Goal: Task Accomplishment & Management: Use online tool/utility

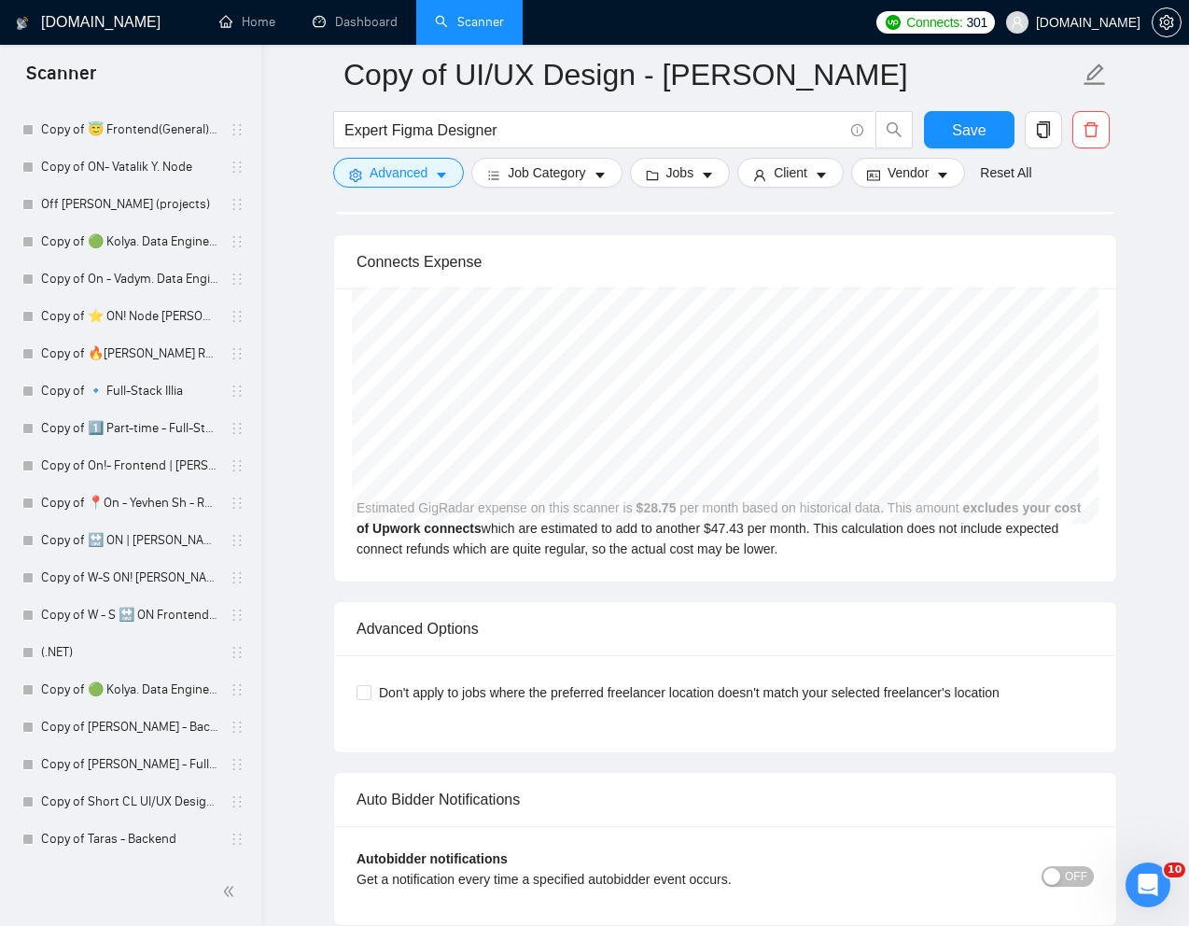
scroll to position [4997, 0]
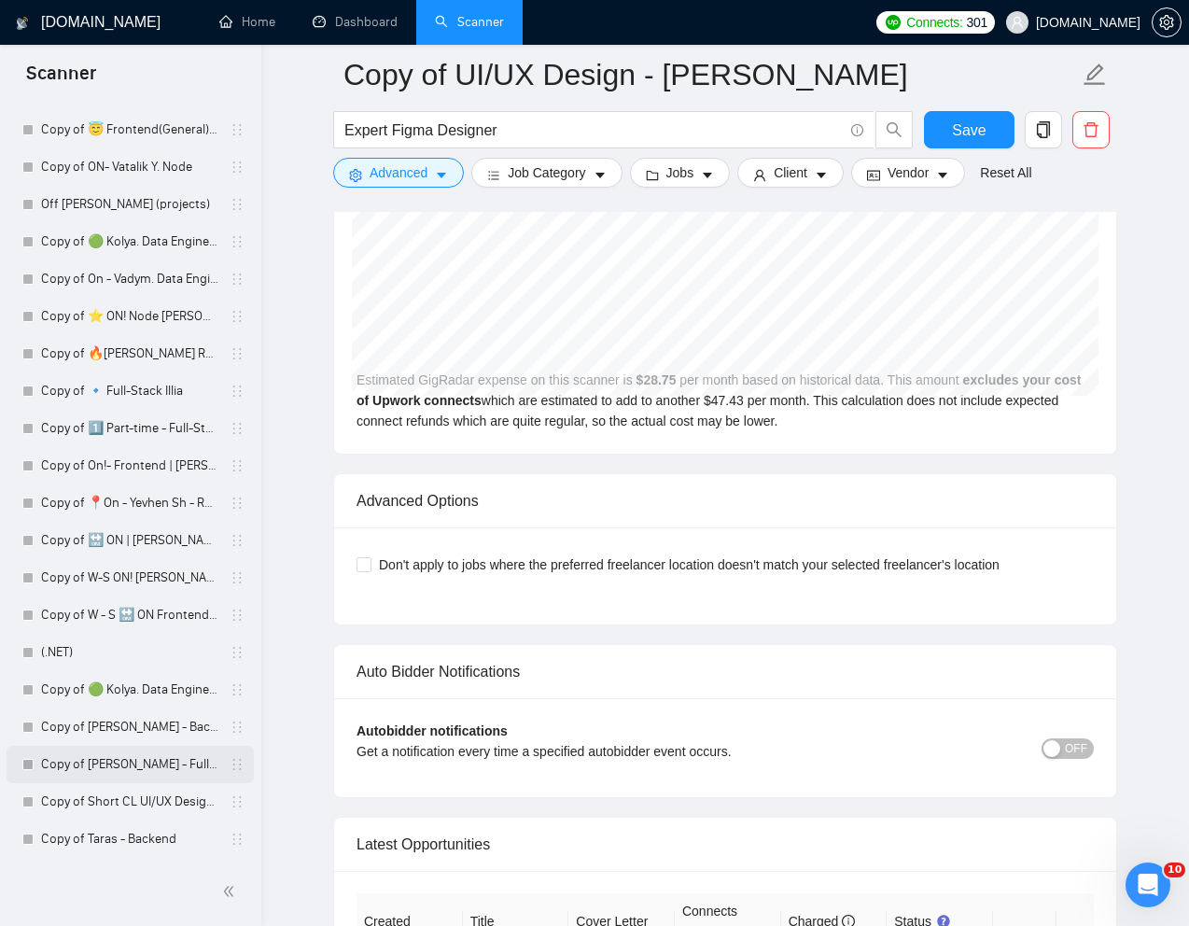
click at [75, 764] on link "Copy of [PERSON_NAME] - Full-Stack dev" at bounding box center [129, 764] width 177 height 37
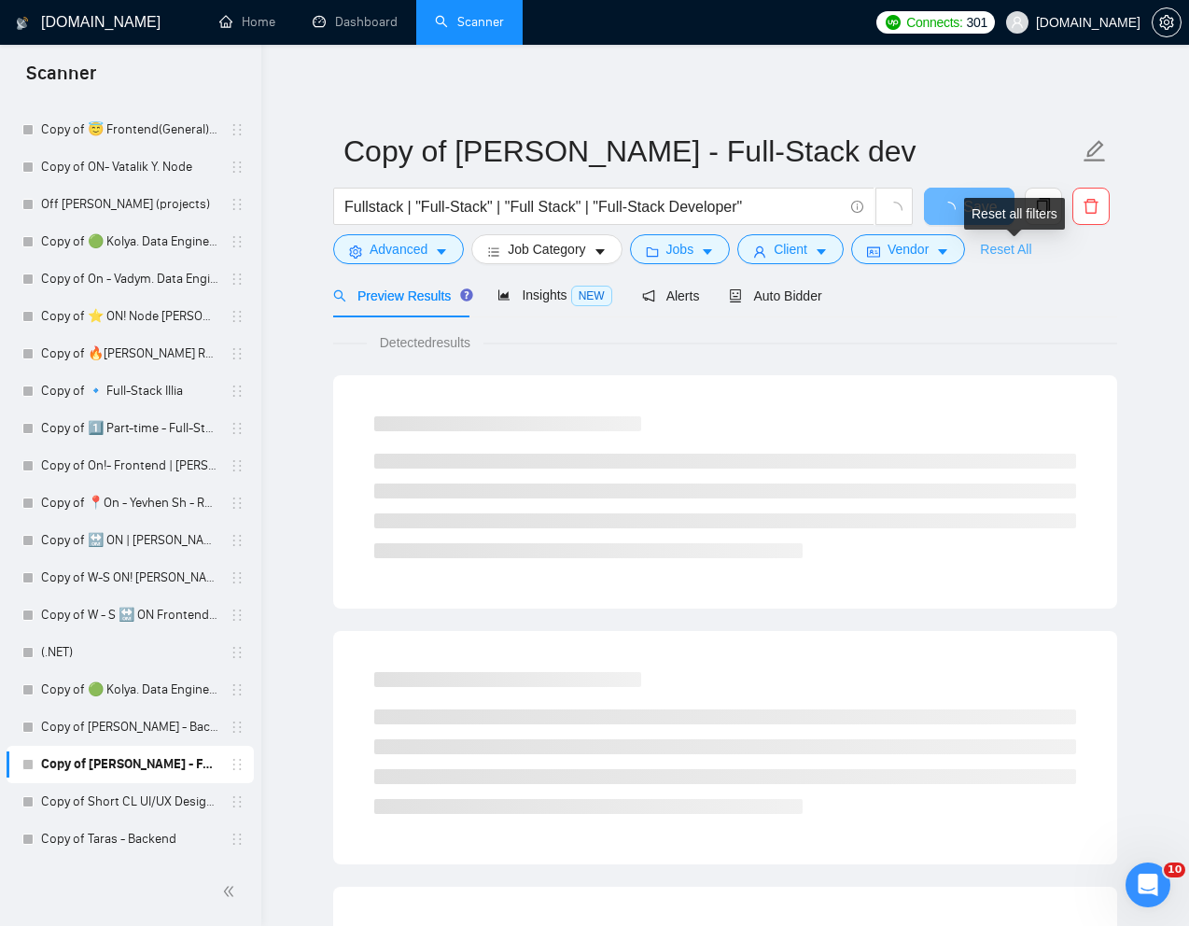
click at [1031, 244] on link "Reset All" at bounding box center [1005, 249] width 51 height 21
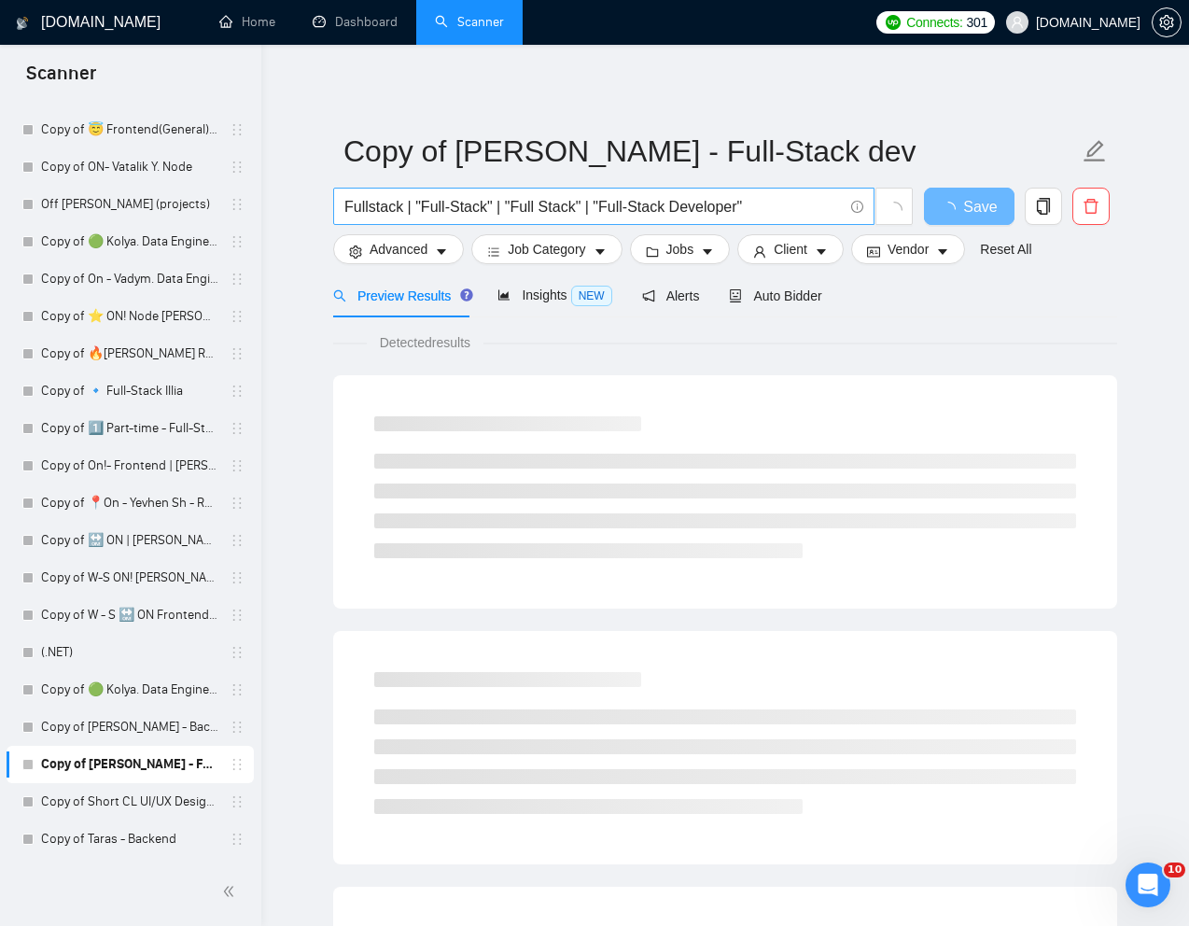
click at [668, 218] on span "Fullstack | "Full-Stack" | "Full Stack" | "Full-Stack Developer"" at bounding box center [603, 206] width 541 height 37
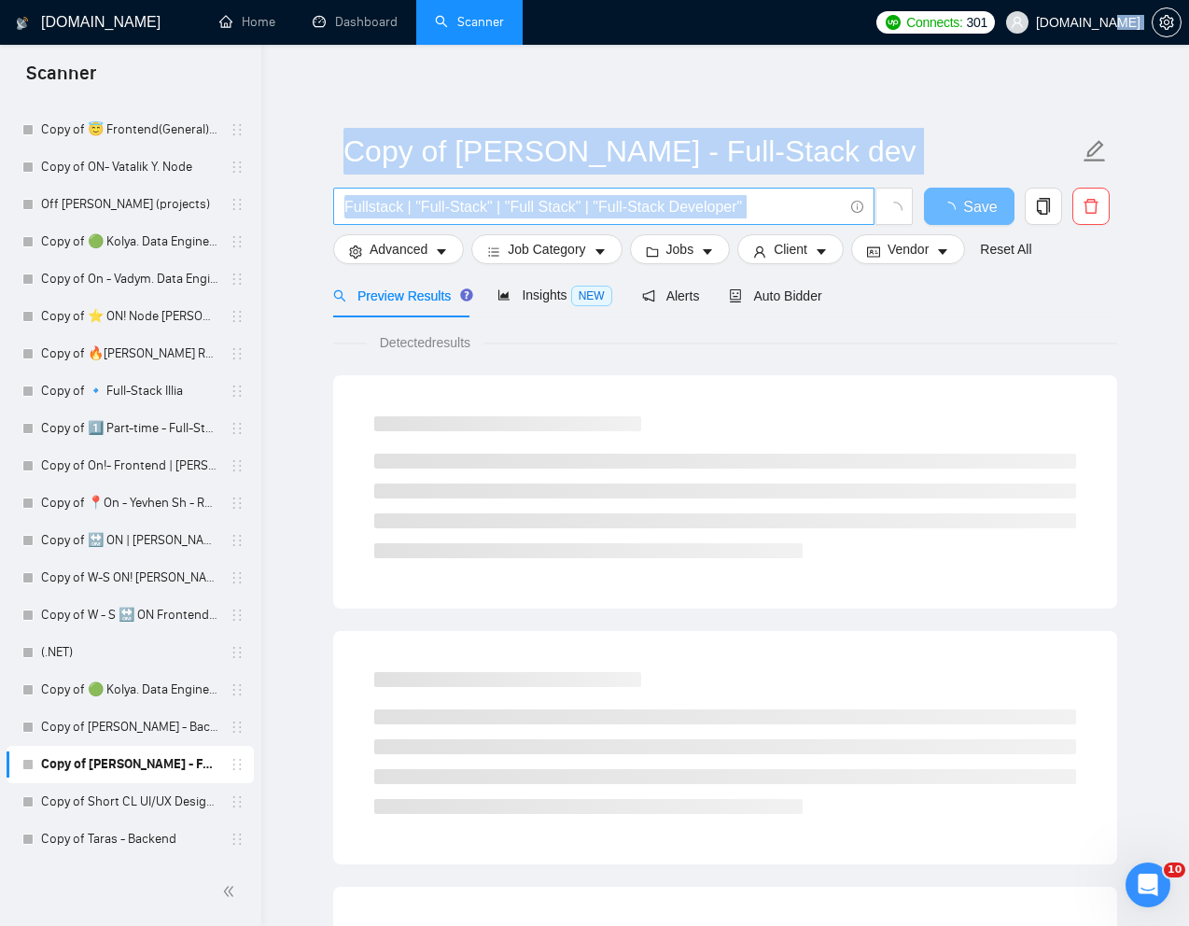
click at [668, 218] on span "Fullstack | "Full-Stack" | "Full Stack" | "Full-Stack Developer"" at bounding box center [603, 206] width 541 height 37
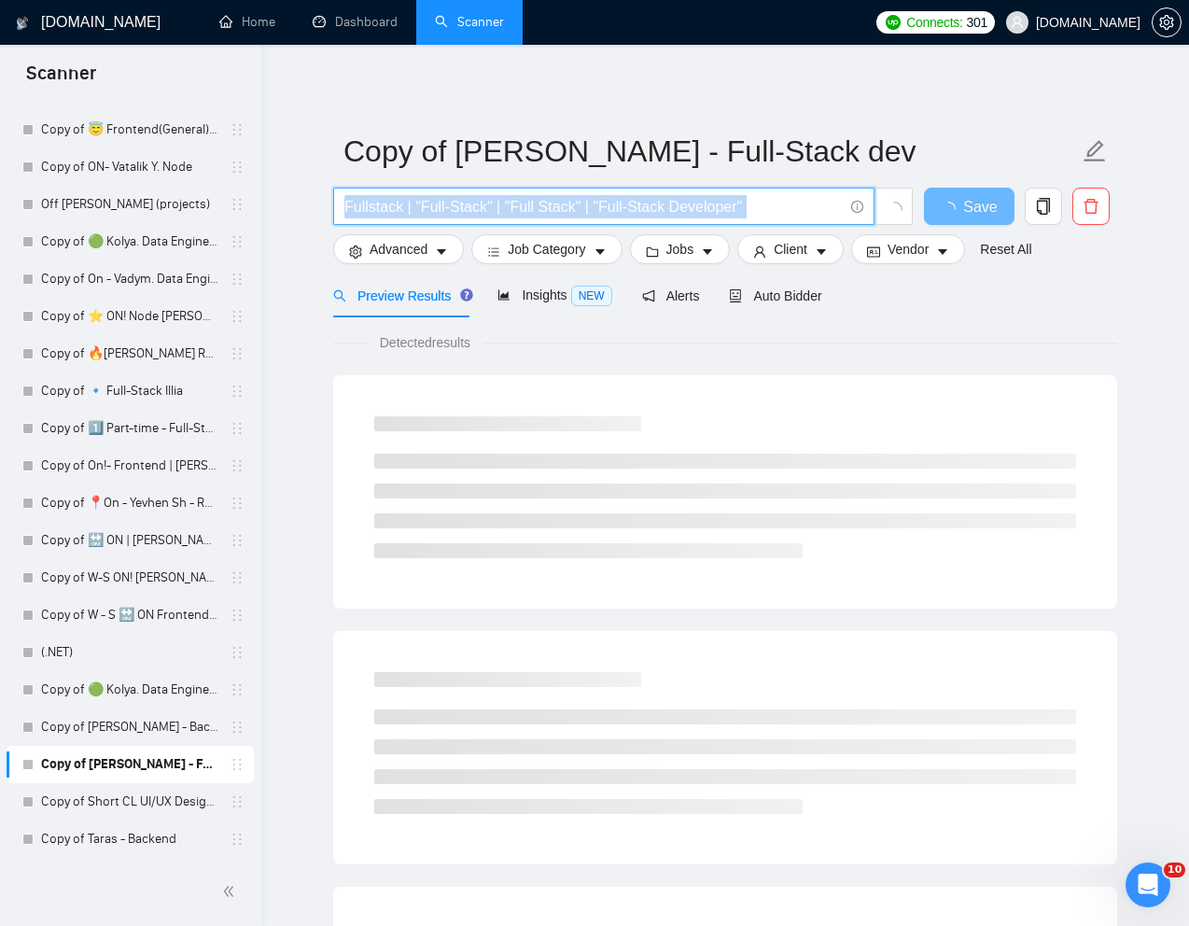
click at [668, 218] on span "Fullstack | "Full-Stack" | "Full Stack" | "Full-Stack Developer"" at bounding box center [603, 206] width 541 height 37
click at [652, 213] on input "Fullstack | "Full-Stack" | "Full Stack" | "Full-Stack Developer"" at bounding box center [593, 206] width 498 height 23
paste input "AI First Full Stack MERN Developer with DevOps Skills Needed"
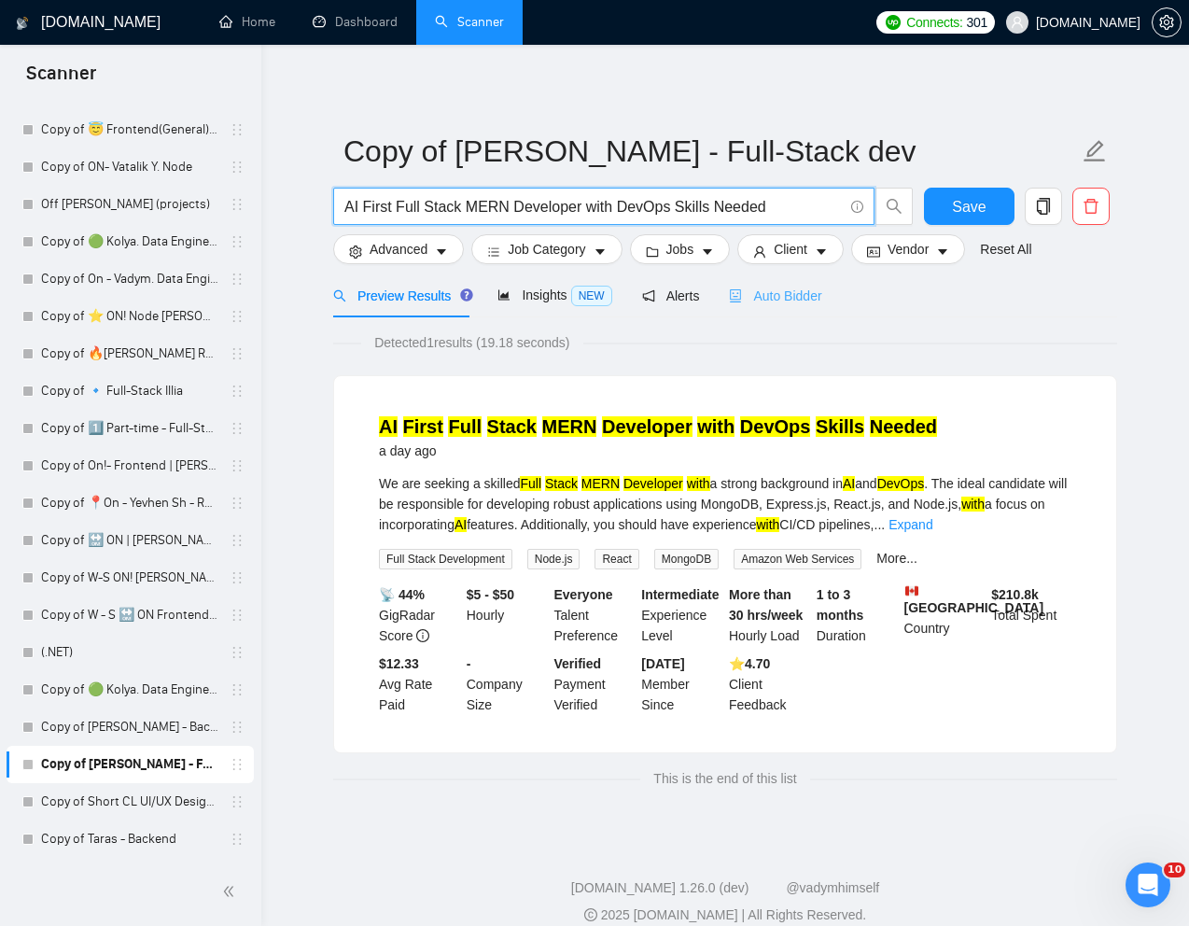
type input "AI First Full Stack MERN Developer with DevOps Skills Needed"
click at [793, 294] on span "Auto Bidder" at bounding box center [775, 295] width 92 height 15
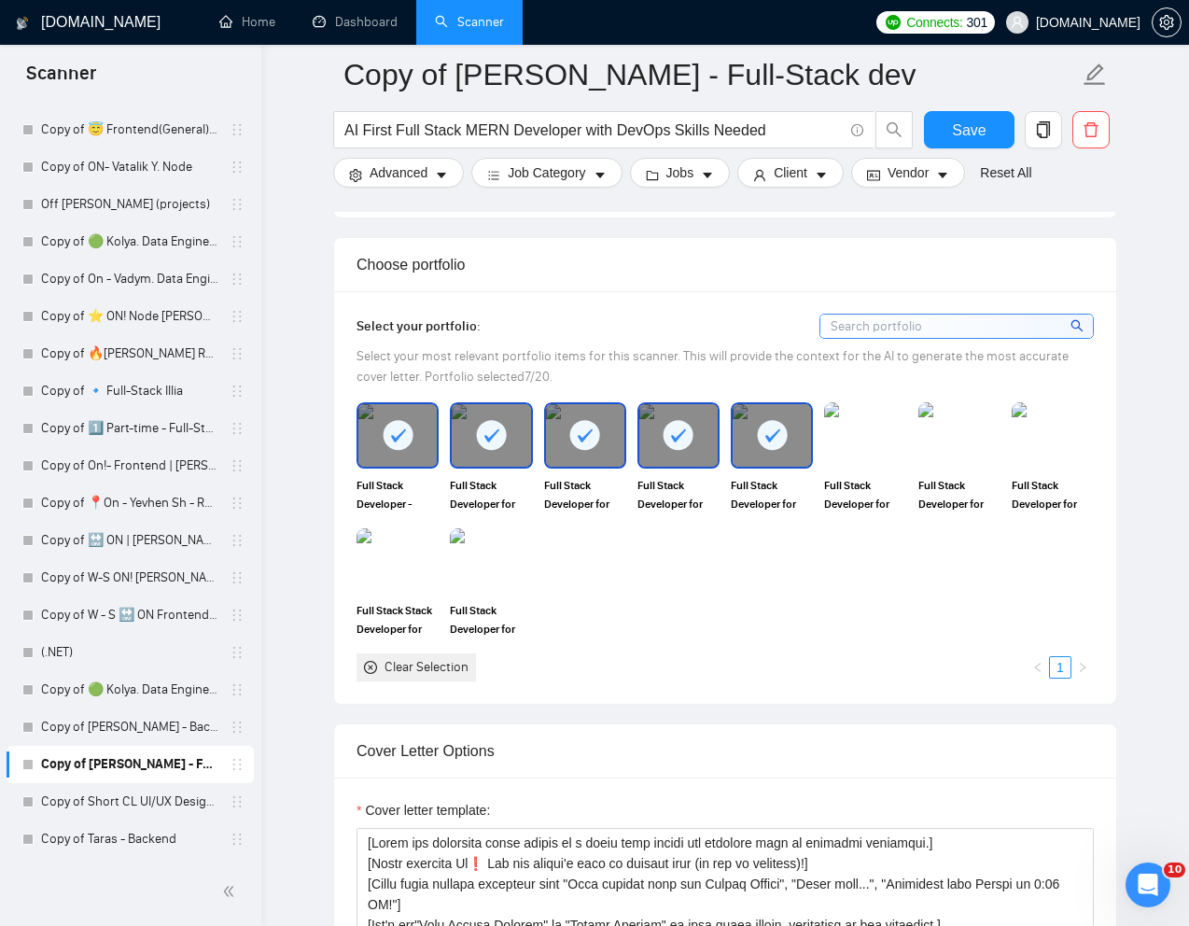
scroll to position [1621, 0]
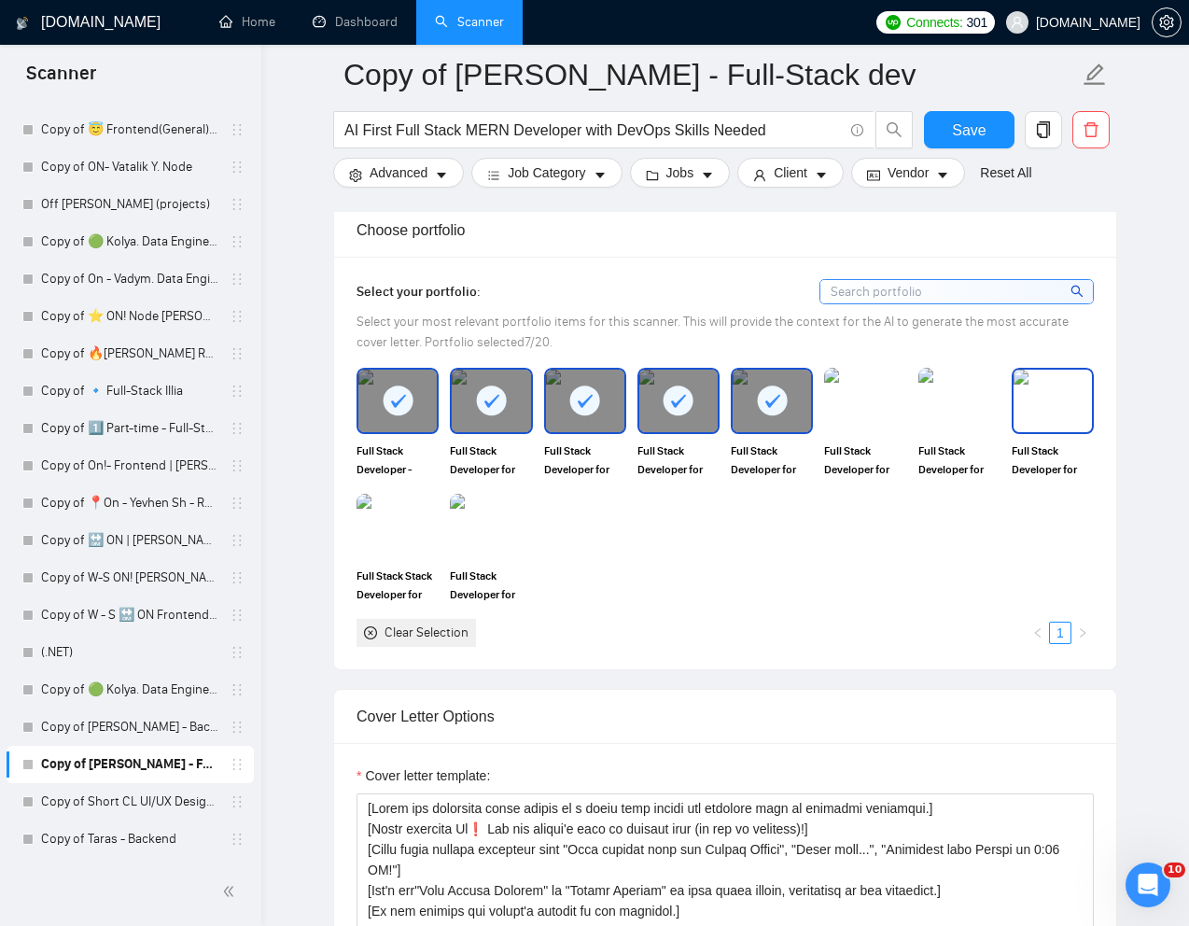
click at [1069, 424] on img at bounding box center [1052, 400] width 78 height 62
click at [525, 528] on img at bounding box center [491, 526] width 78 height 62
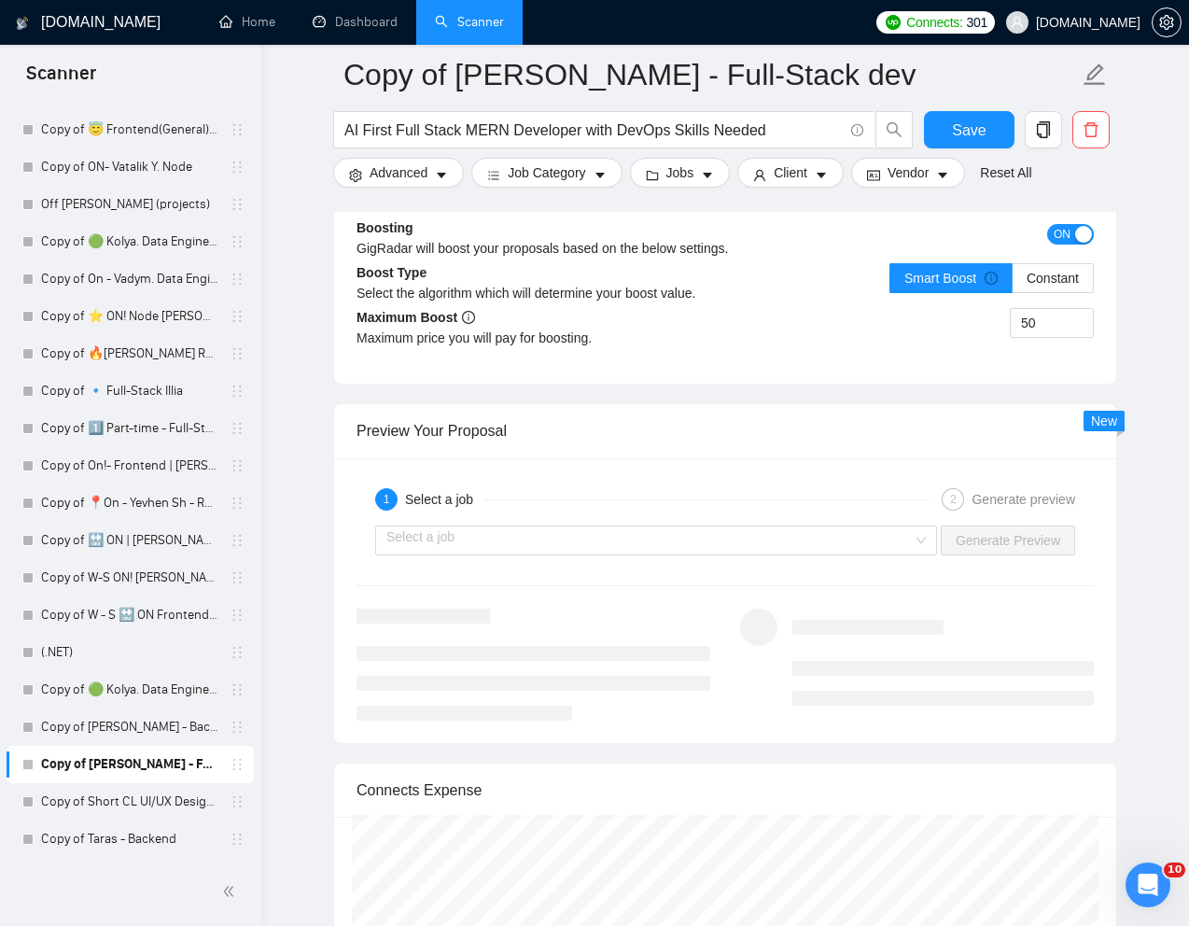
scroll to position [3463, 0]
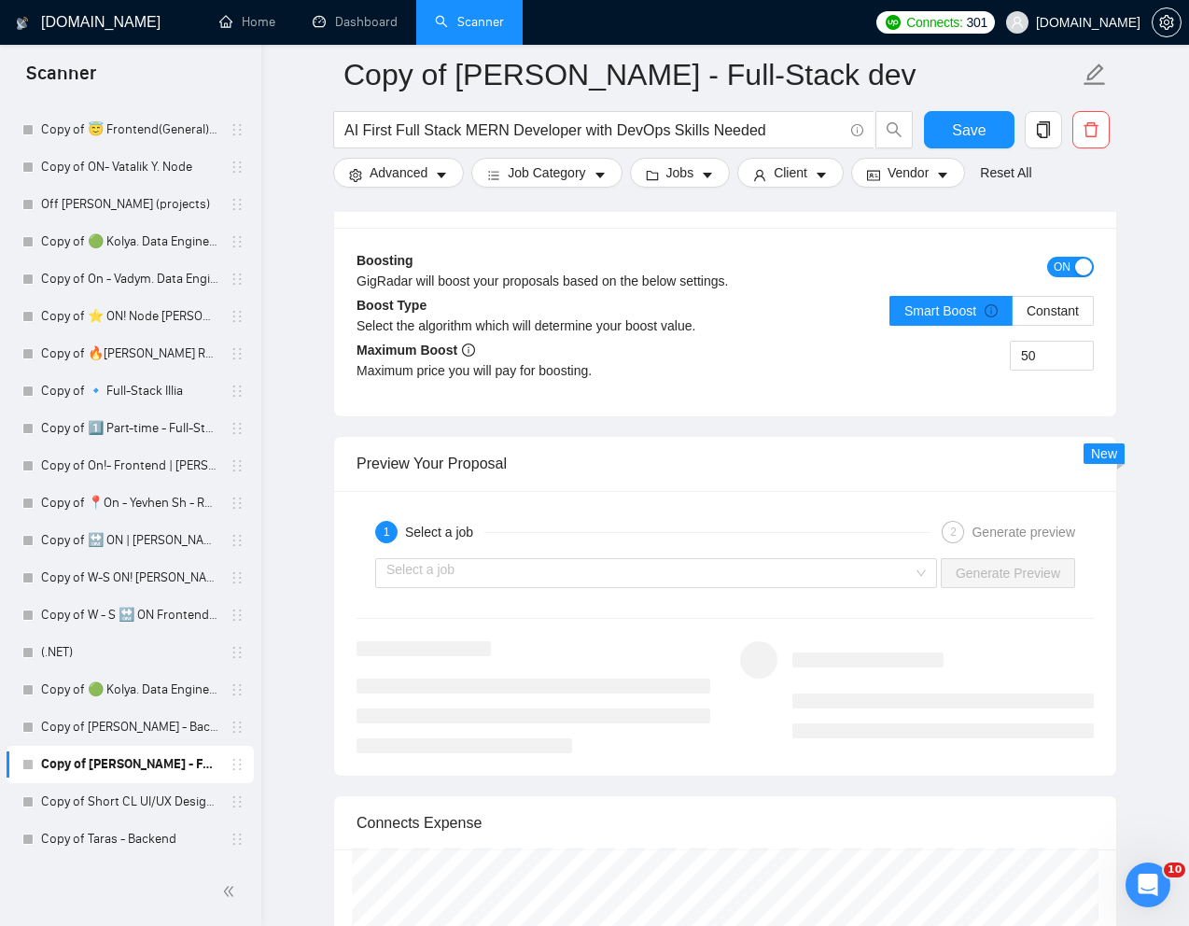
click at [749, 595] on div "1 Select a job 2 Generate preview Select a job Generate Preview" at bounding box center [725, 633] width 782 height 285
click at [767, 575] on input "search" at bounding box center [649, 573] width 526 height 28
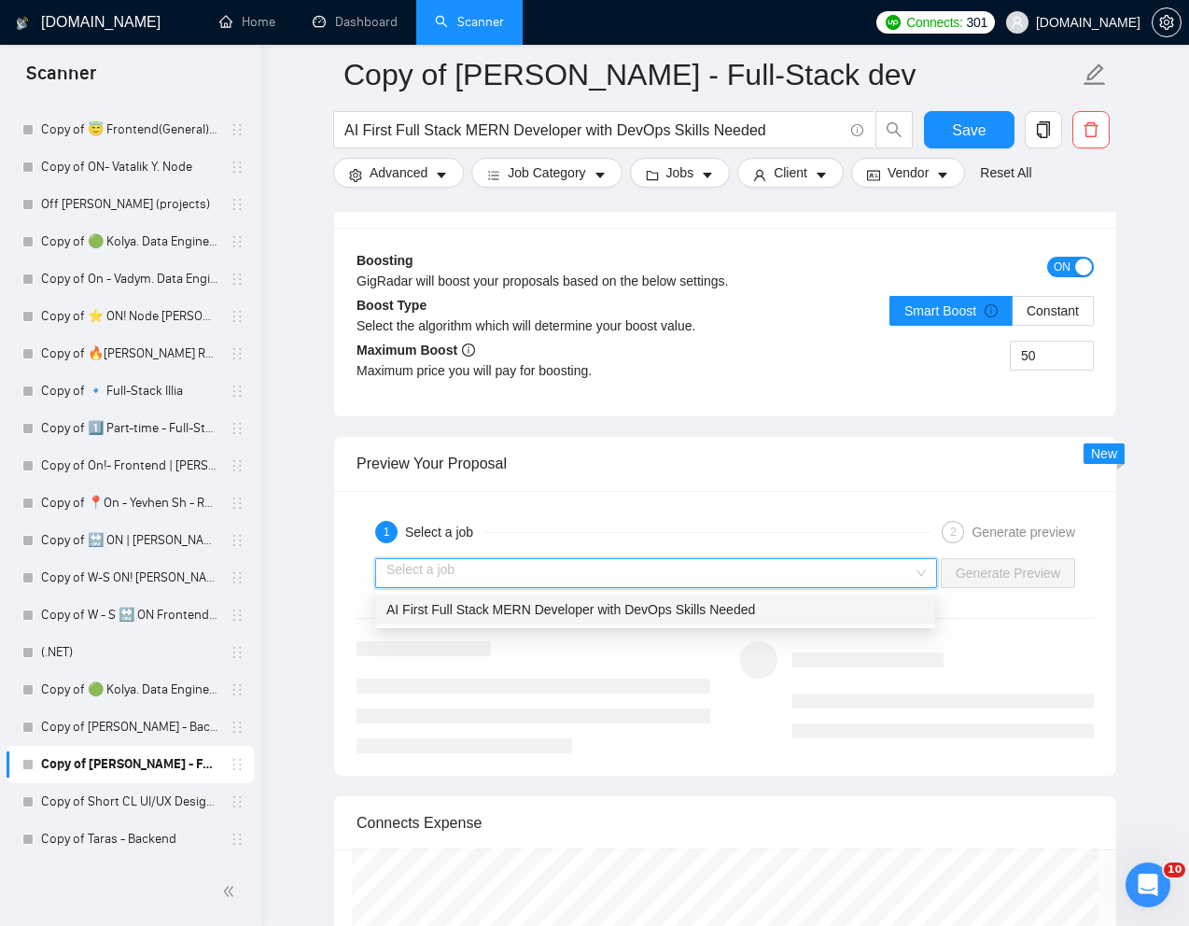
click at [526, 605] on span "AI First Full Stack MERN Developer with DevOps Skills Needed" at bounding box center [570, 609] width 369 height 15
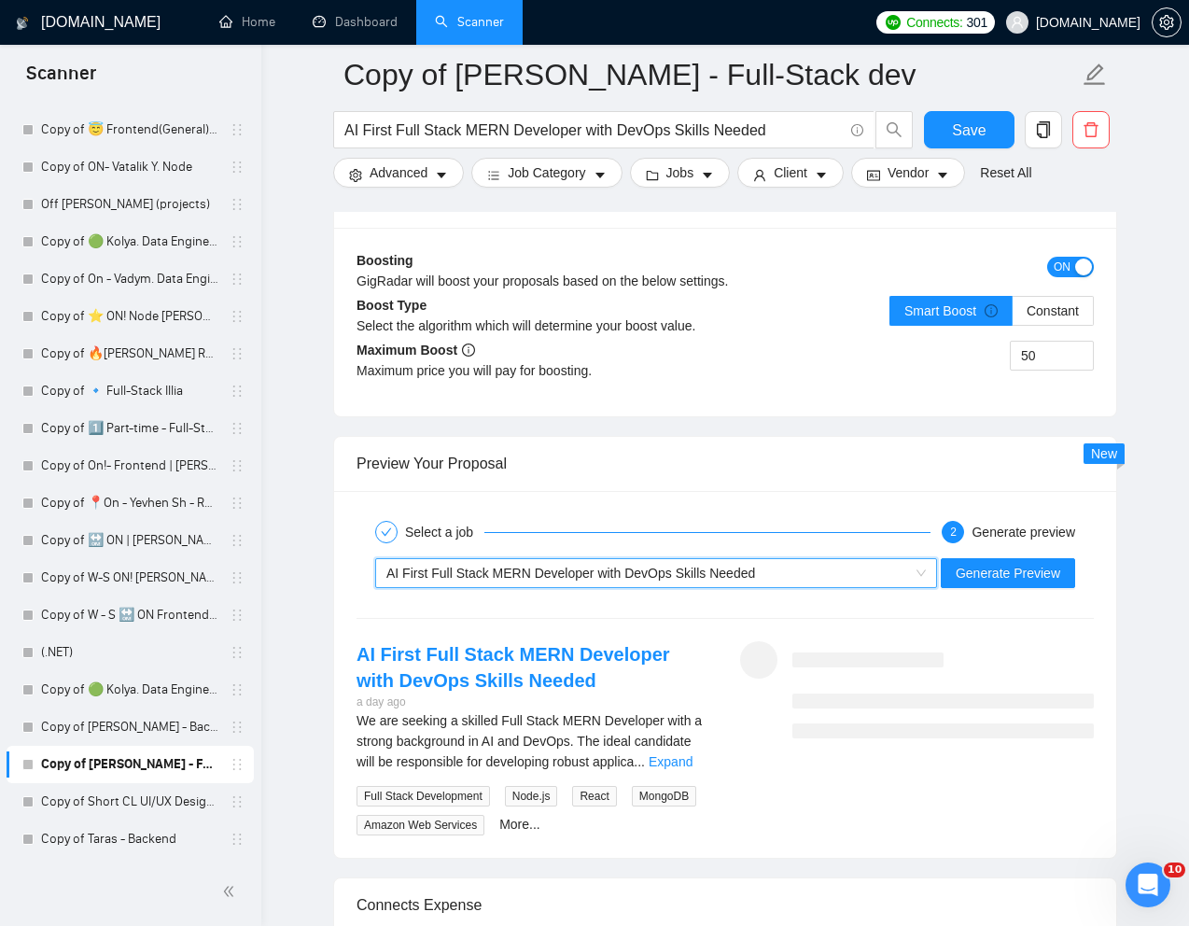
click at [984, 587] on div "~021964642513129215753 AI First Full Stack MERN Developer with DevOps Skills Ne…" at bounding box center [725, 572] width 741 height 45
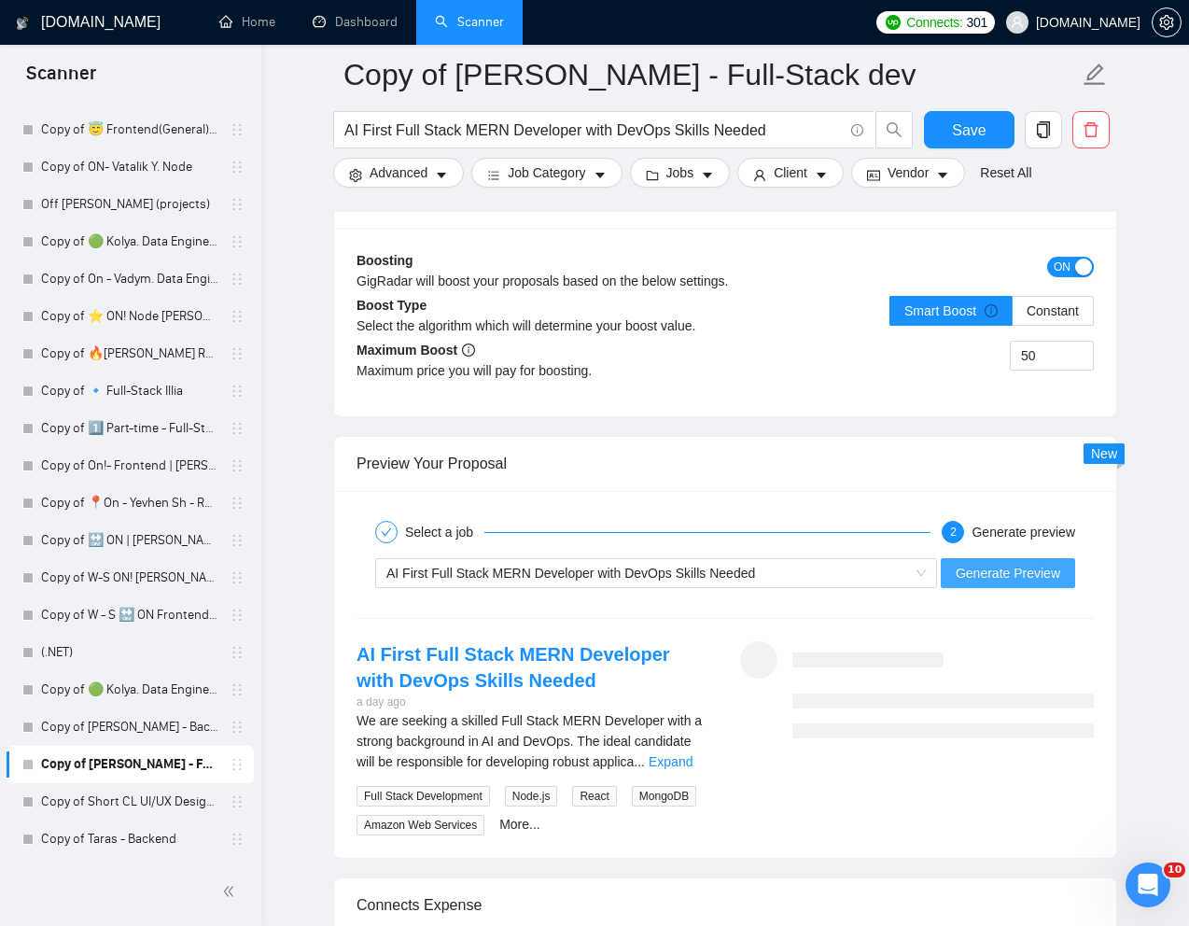
click at [968, 578] on span "Generate Preview" at bounding box center [1007, 573] width 105 height 21
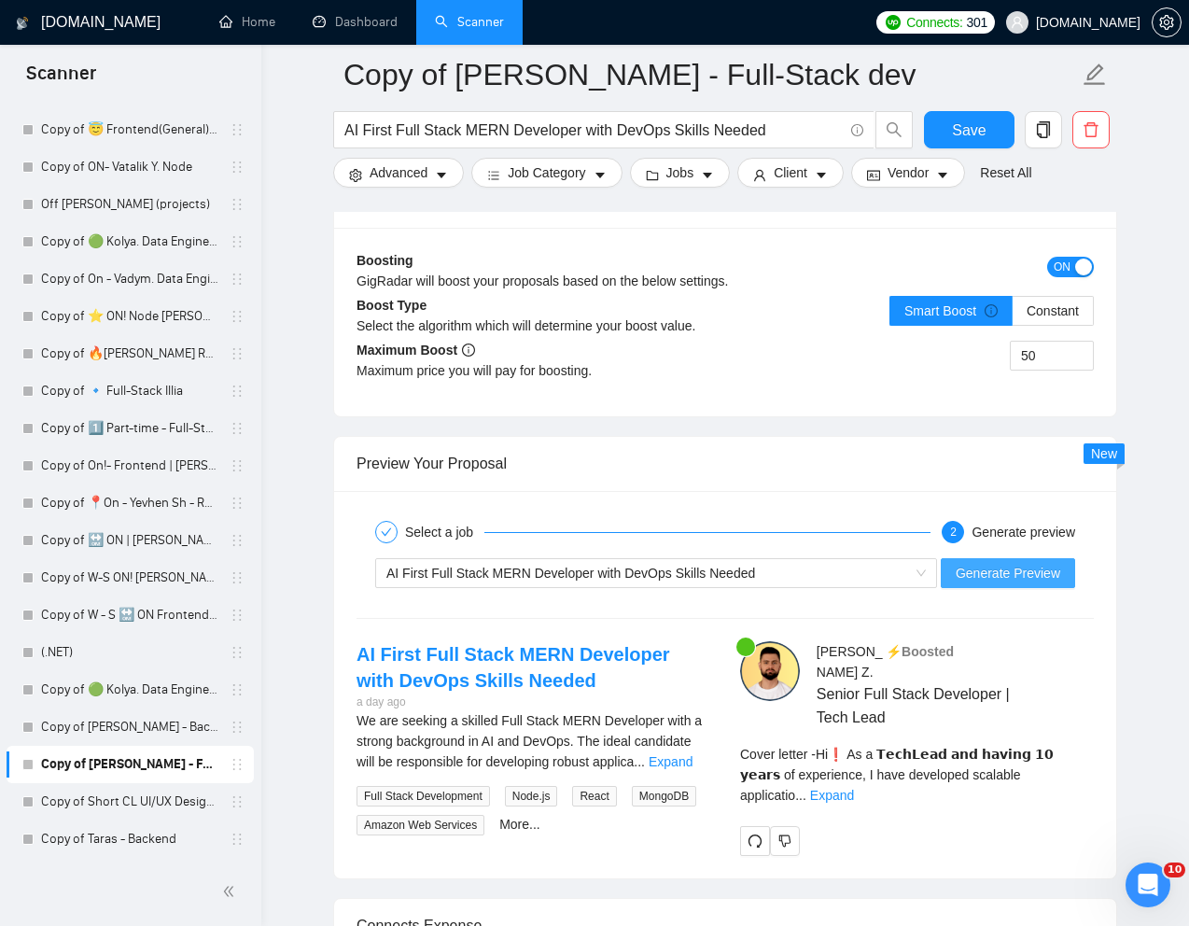
scroll to position [3624, 0]
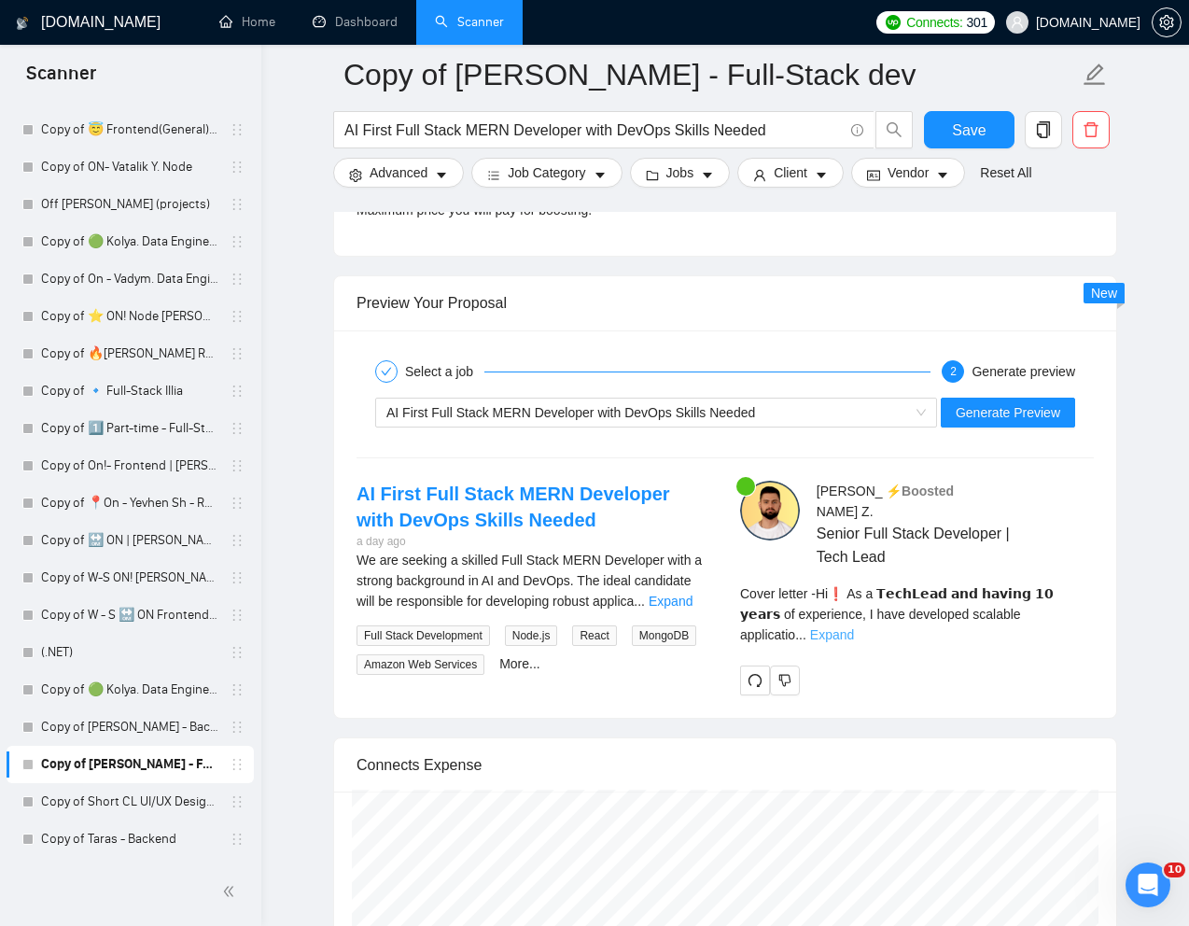
click at [854, 627] on link "Expand" at bounding box center [832, 634] width 44 height 15
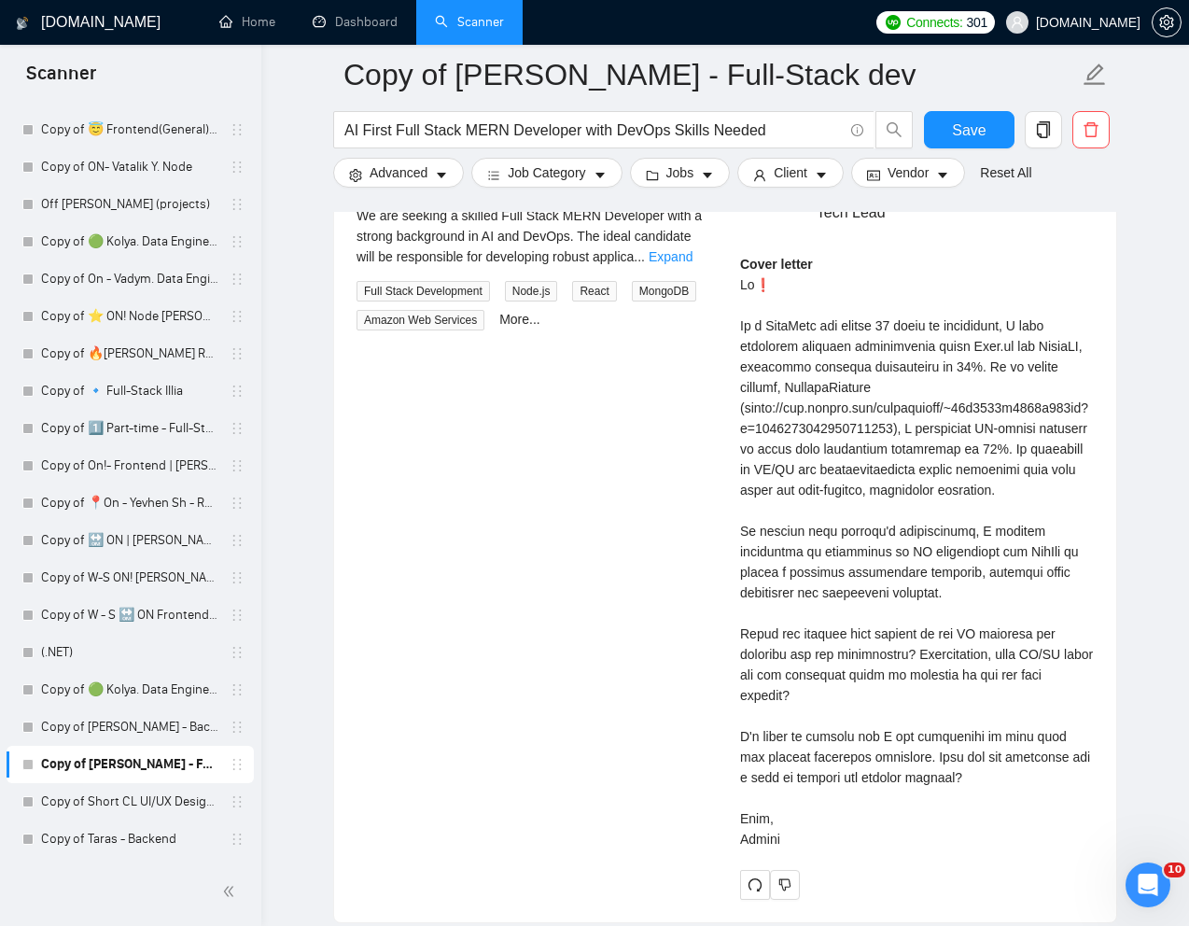
scroll to position [3969, 0]
click at [765, 276] on div "Cover letter" at bounding box center [917, 550] width 354 height 595
click at [758, 261] on div "Cover letter" at bounding box center [917, 550] width 354 height 595
copy div "❗"
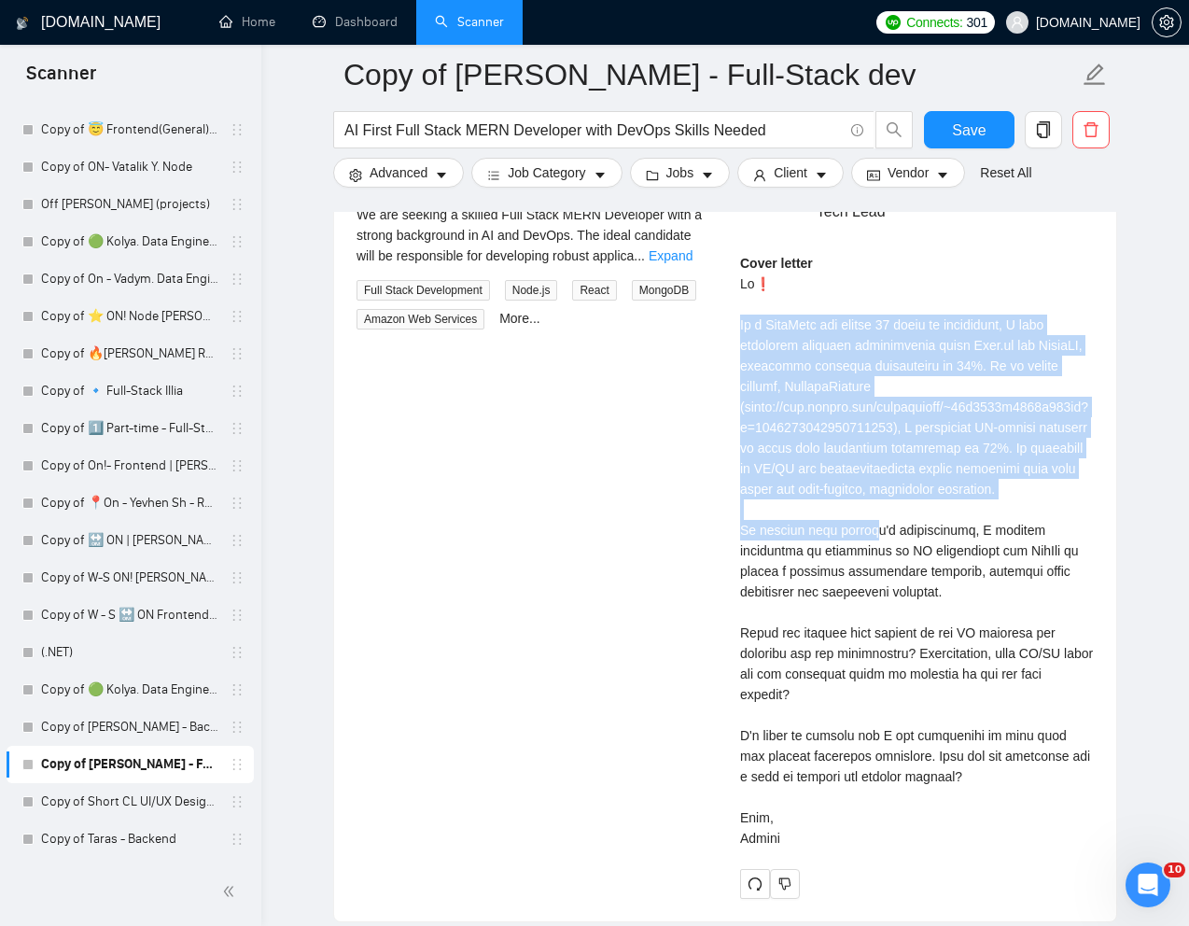
drag, startPoint x: 737, startPoint y: 301, endPoint x: 1079, endPoint y: 459, distance: 376.1
click at [1079, 459] on div "[PERSON_NAME] ⚡️Boosted Senior Full Stack Developer | Tech Lead Cover letter" at bounding box center [916, 516] width 383 height 763
copy div "As a 𝗧𝗲𝗰𝗵𝗟𝗲𝗮𝗱 𝗮𝗻𝗱 𝗵𝗮𝘃𝗶𝗻𝗴 𝟭𝟬 𝘆𝗲𝗮𝗿𝘀 of experience, I have developed scalable appl…"
click at [827, 533] on div "Cover letter" at bounding box center [917, 550] width 354 height 595
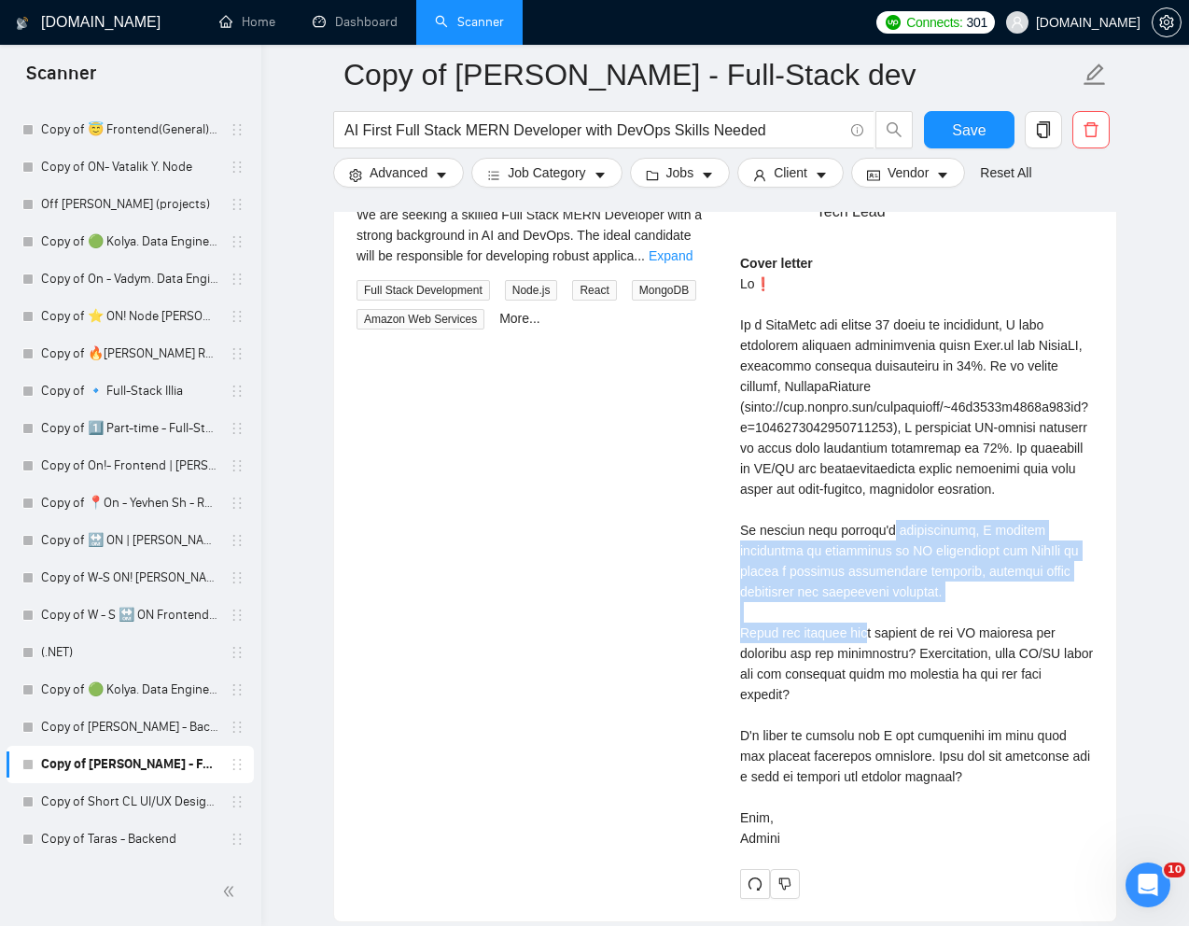
drag, startPoint x: 747, startPoint y: 509, endPoint x: 957, endPoint y: 573, distance: 219.6
click at [957, 573] on div "Cover letter" at bounding box center [917, 550] width 354 height 595
drag, startPoint x: 727, startPoint y: 499, endPoint x: 907, endPoint y: 624, distance: 219.2
click at [907, 625] on div "[PERSON_NAME] ⚡️Boosted Senior Full Stack Developer | Tech Lead Cover letter" at bounding box center [916, 516] width 383 height 763
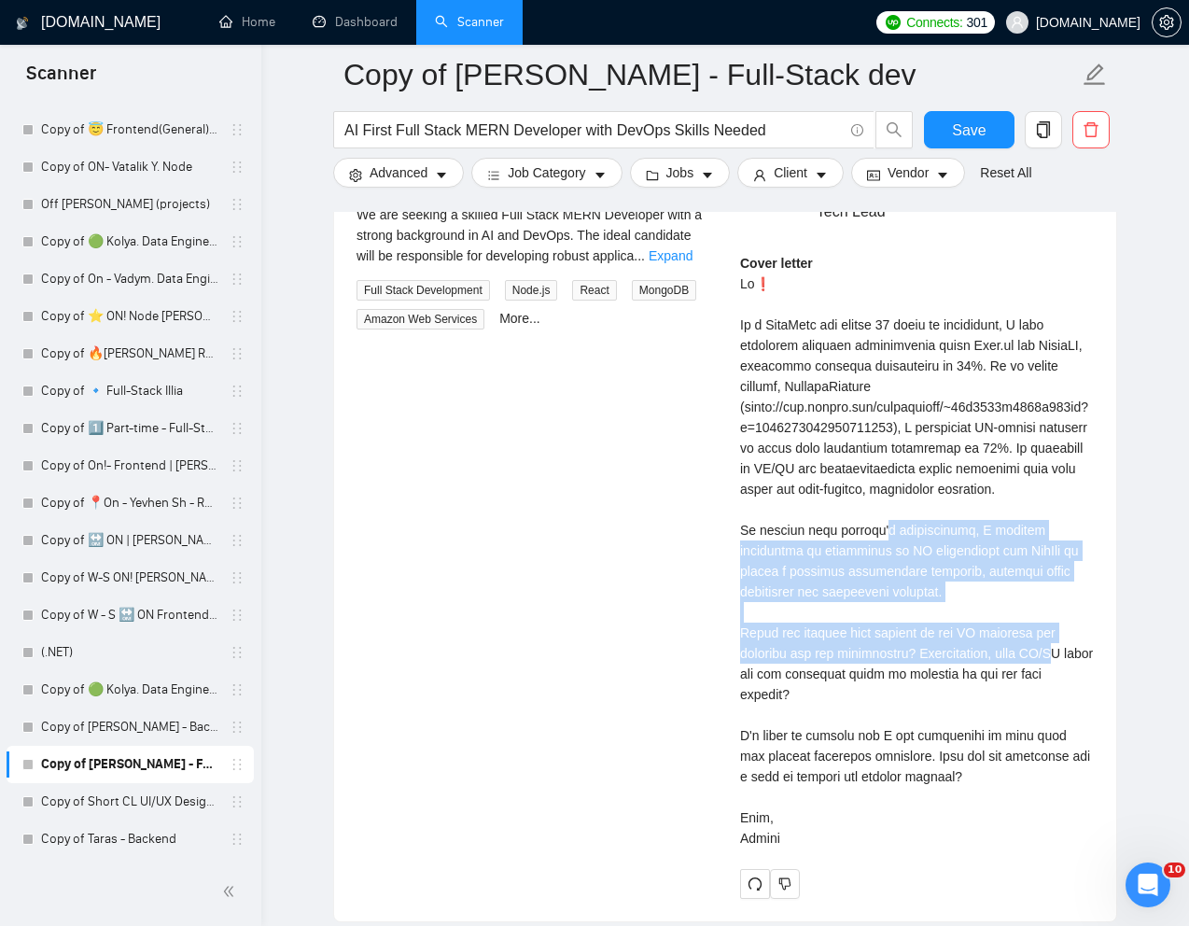
copy div "s requirements, I propose leveraging my experience in AI integration and DevOps…"
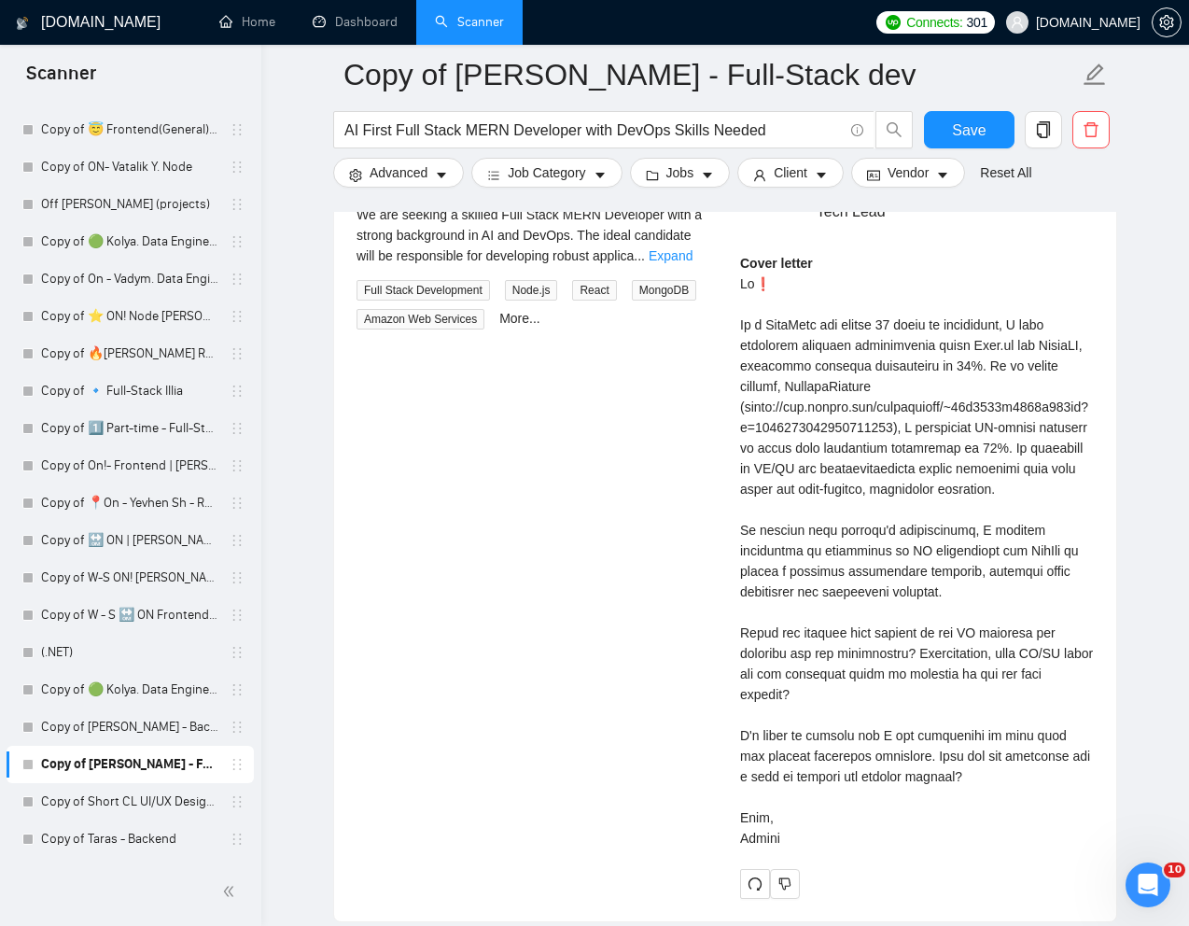
click at [861, 704] on div "Cover letter" at bounding box center [917, 550] width 354 height 595
